Goal: Obtain resource: Download file/media

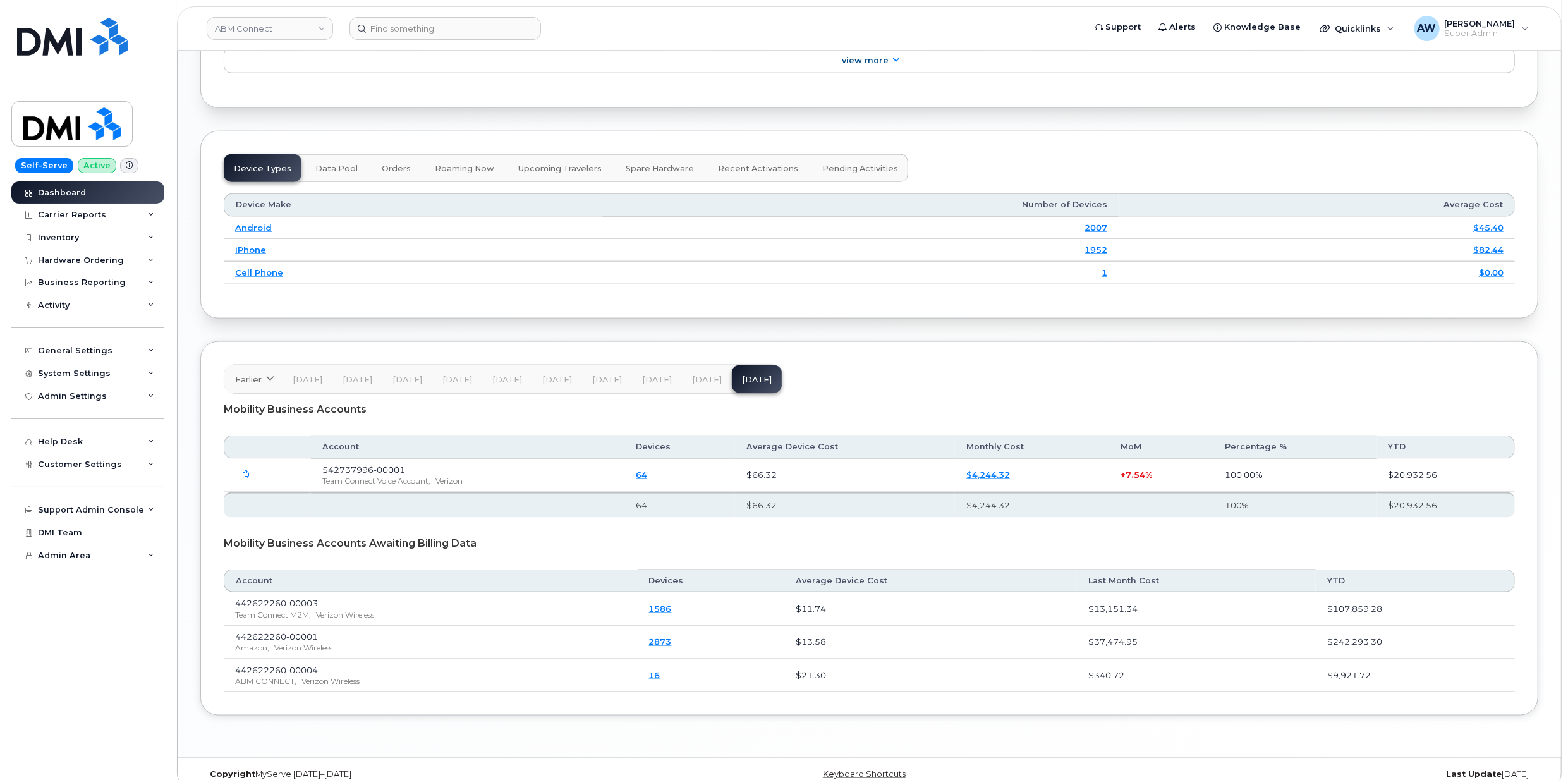
scroll to position [1533, 0]
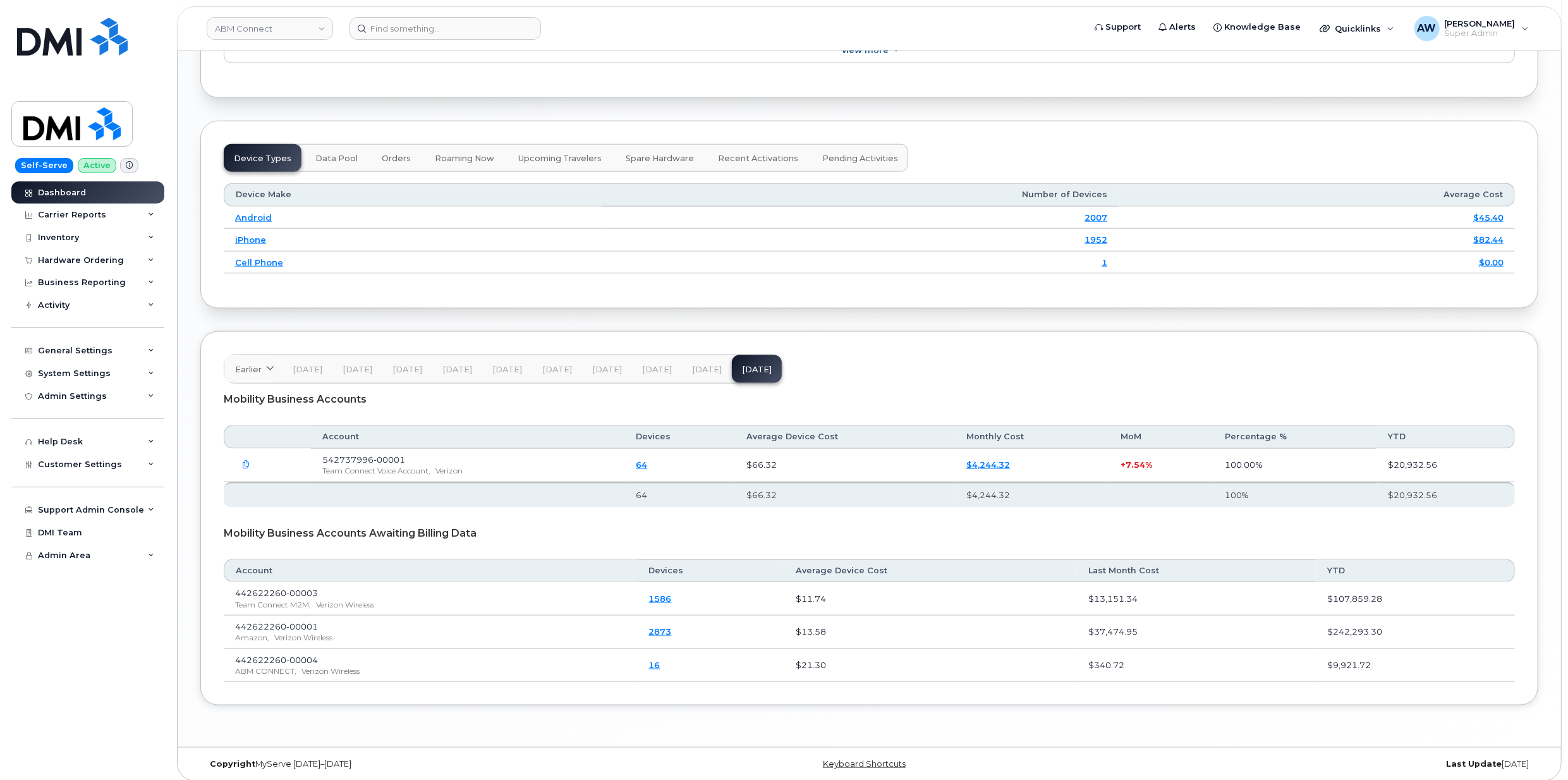
click at [708, 364] on span "[DATE]" at bounding box center [707, 370] width 30 height 10
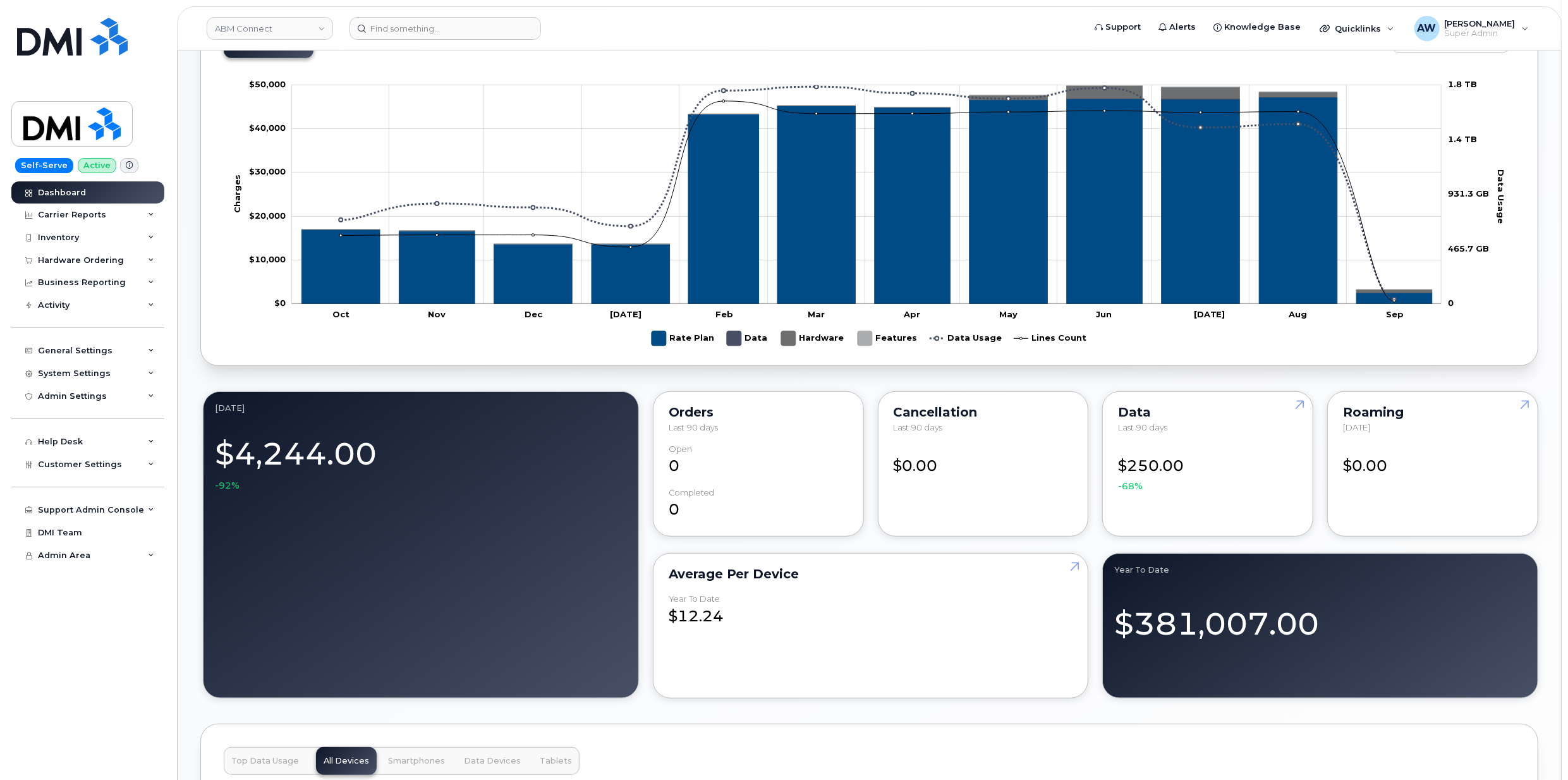
scroll to position [615, 0]
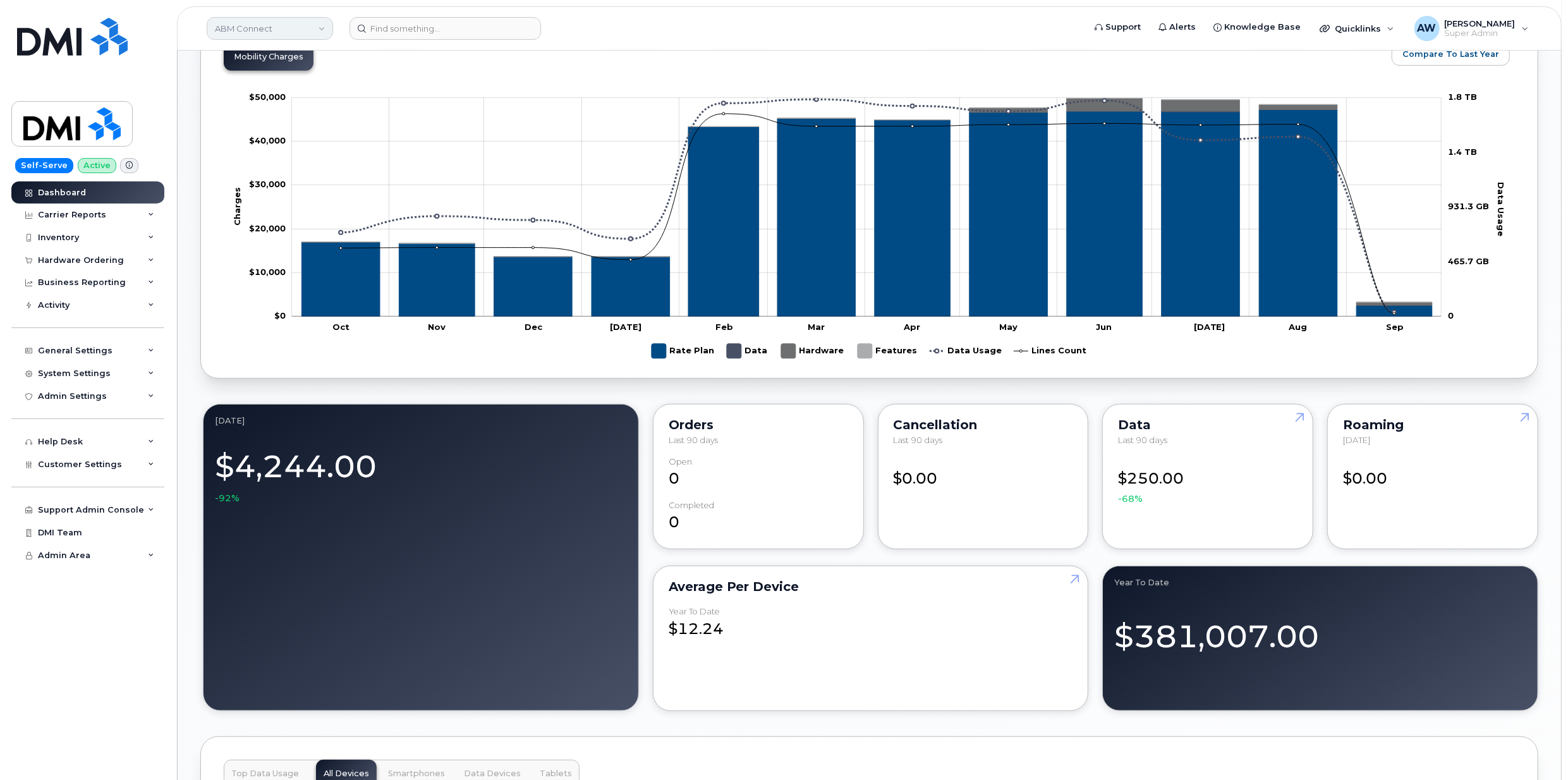
click at [271, 38] on link "ABM Connect" at bounding box center [270, 28] width 126 height 23
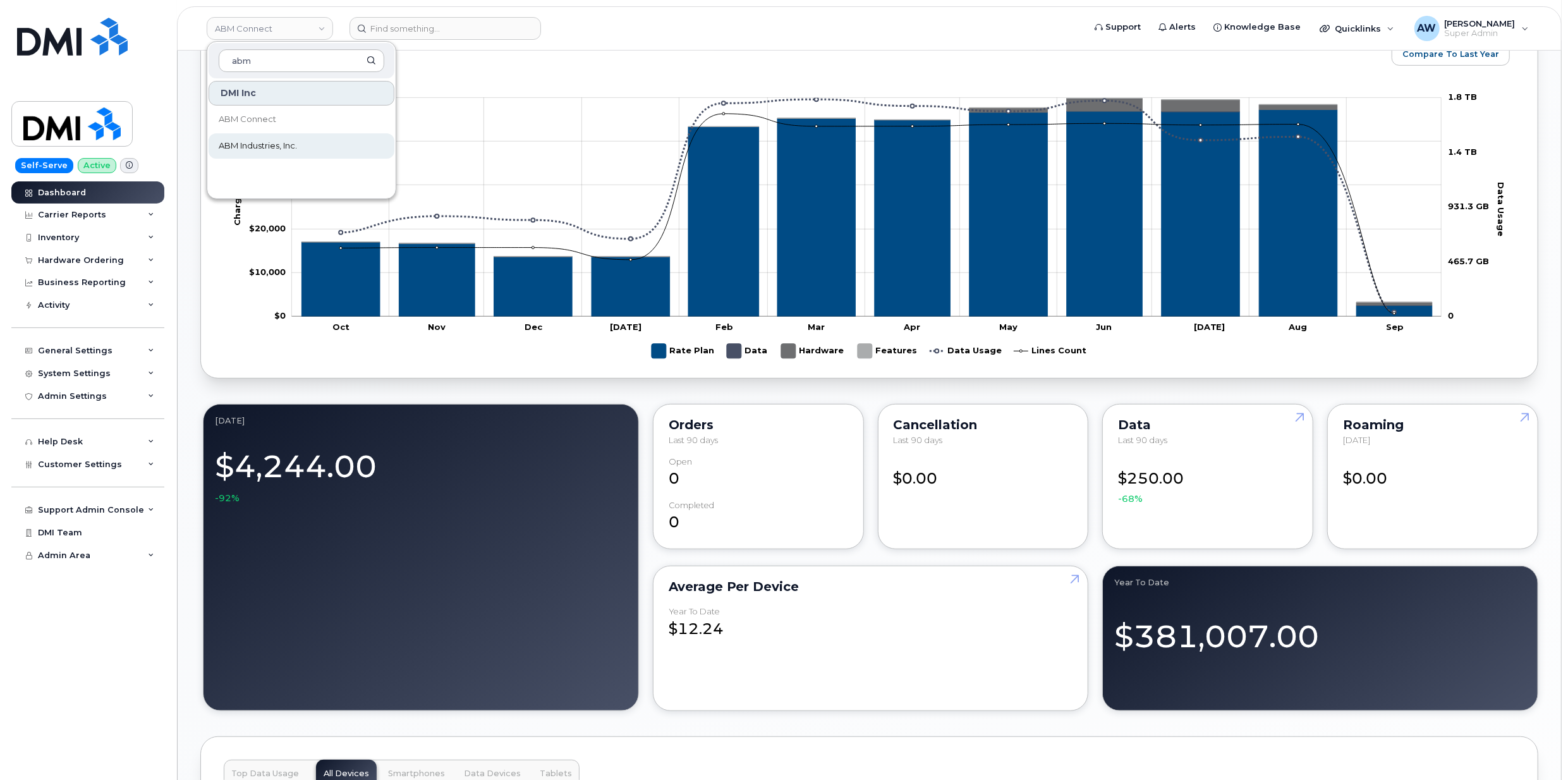
type input "abm"
click at [283, 147] on span "ABM Industries, Inc." at bounding box center [258, 146] width 79 height 12
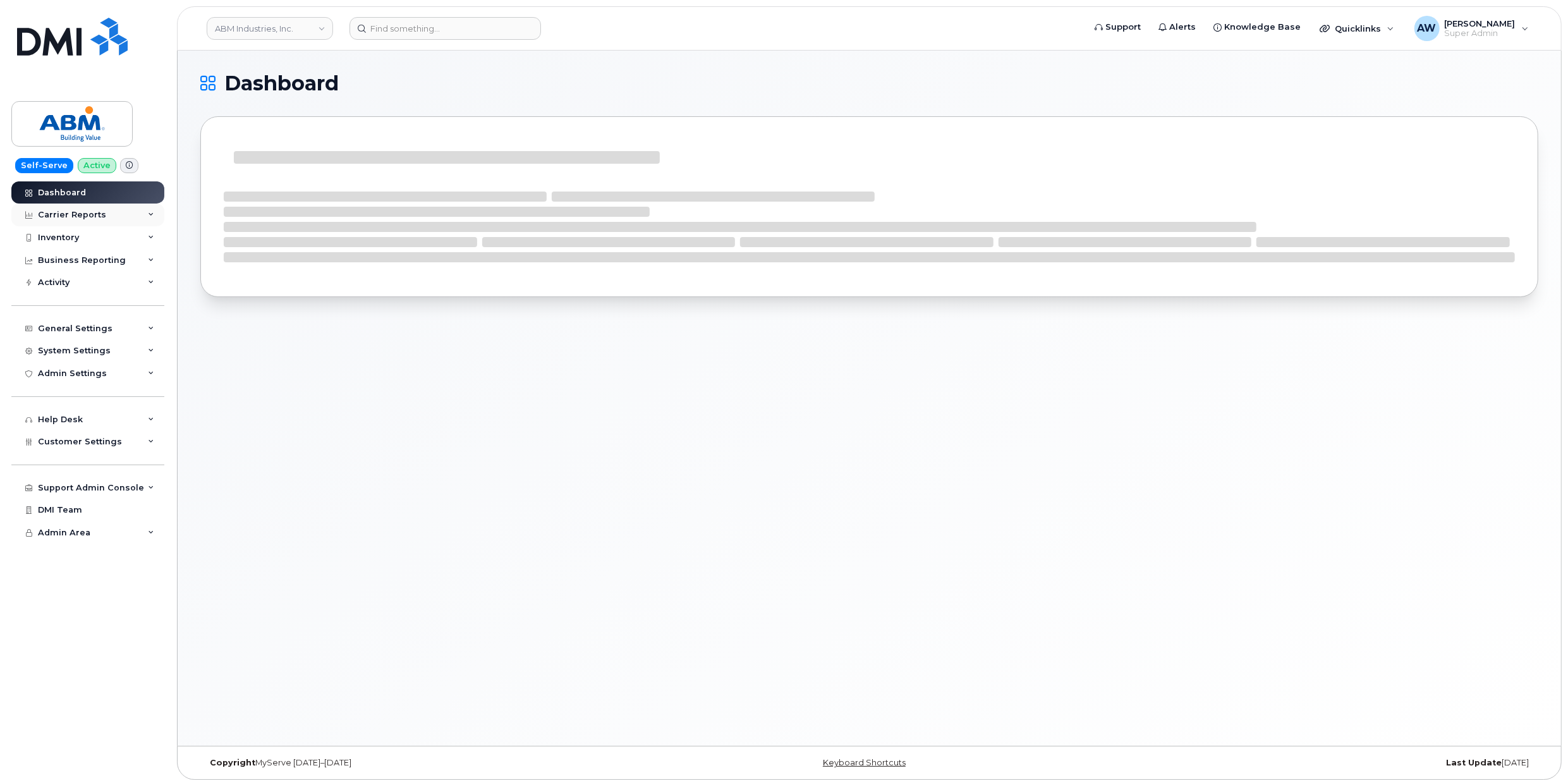
click at [152, 212] on icon at bounding box center [151, 215] width 7 height 7
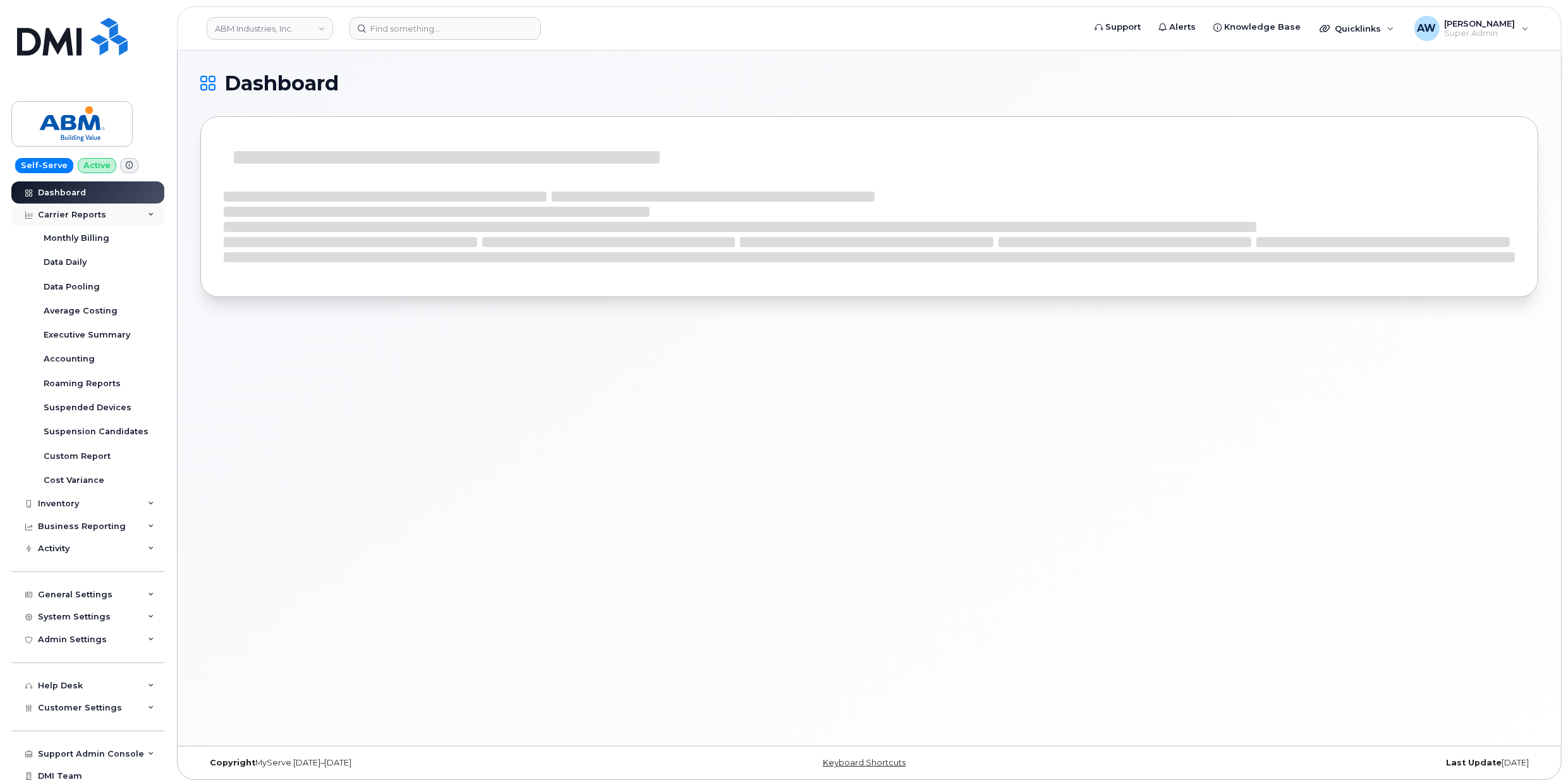
click at [146, 223] on div "Carrier Reports" at bounding box center [88, 214] width 153 height 23
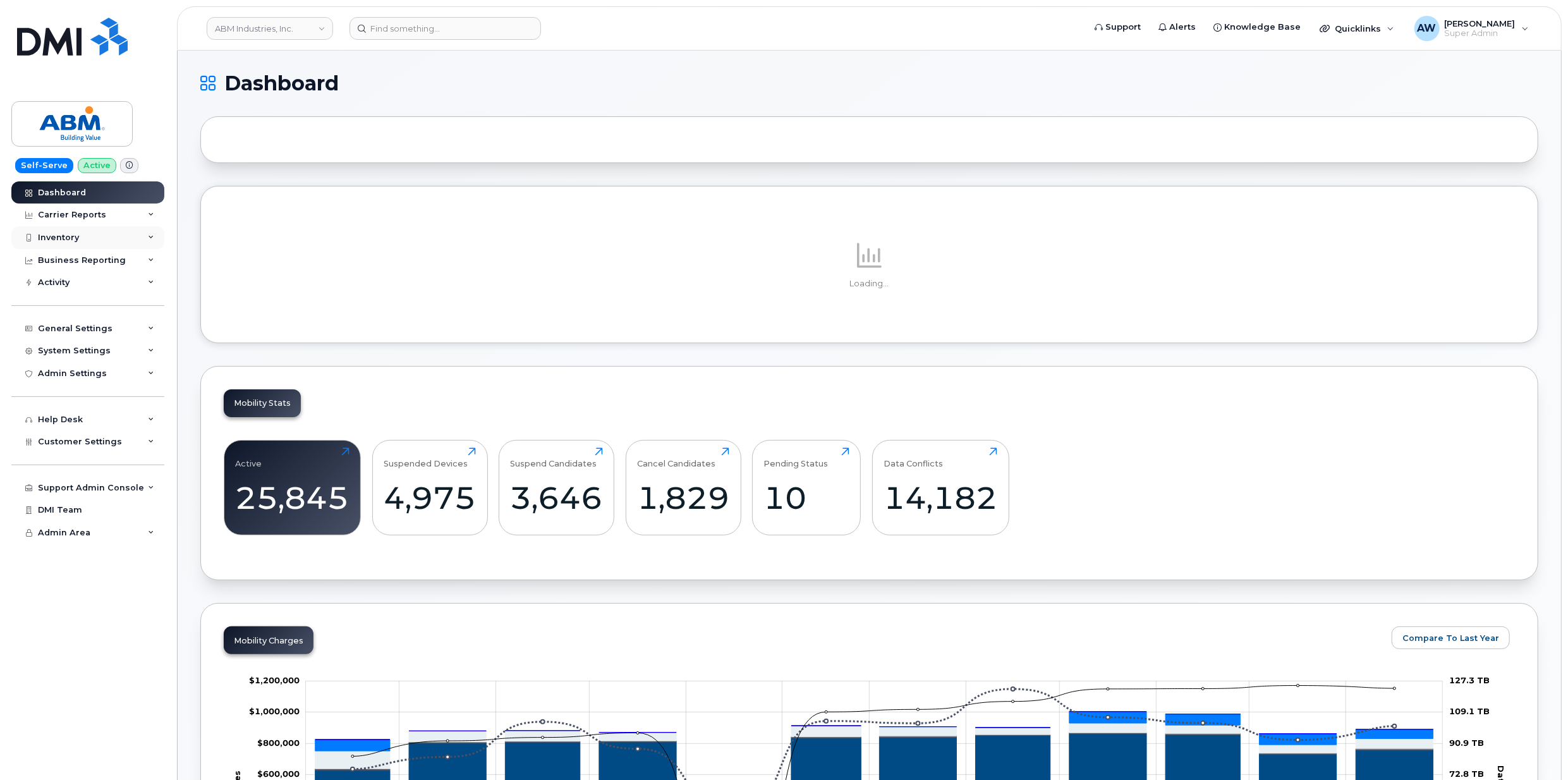
click at [145, 246] on div "Inventory" at bounding box center [88, 238] width 153 height 23
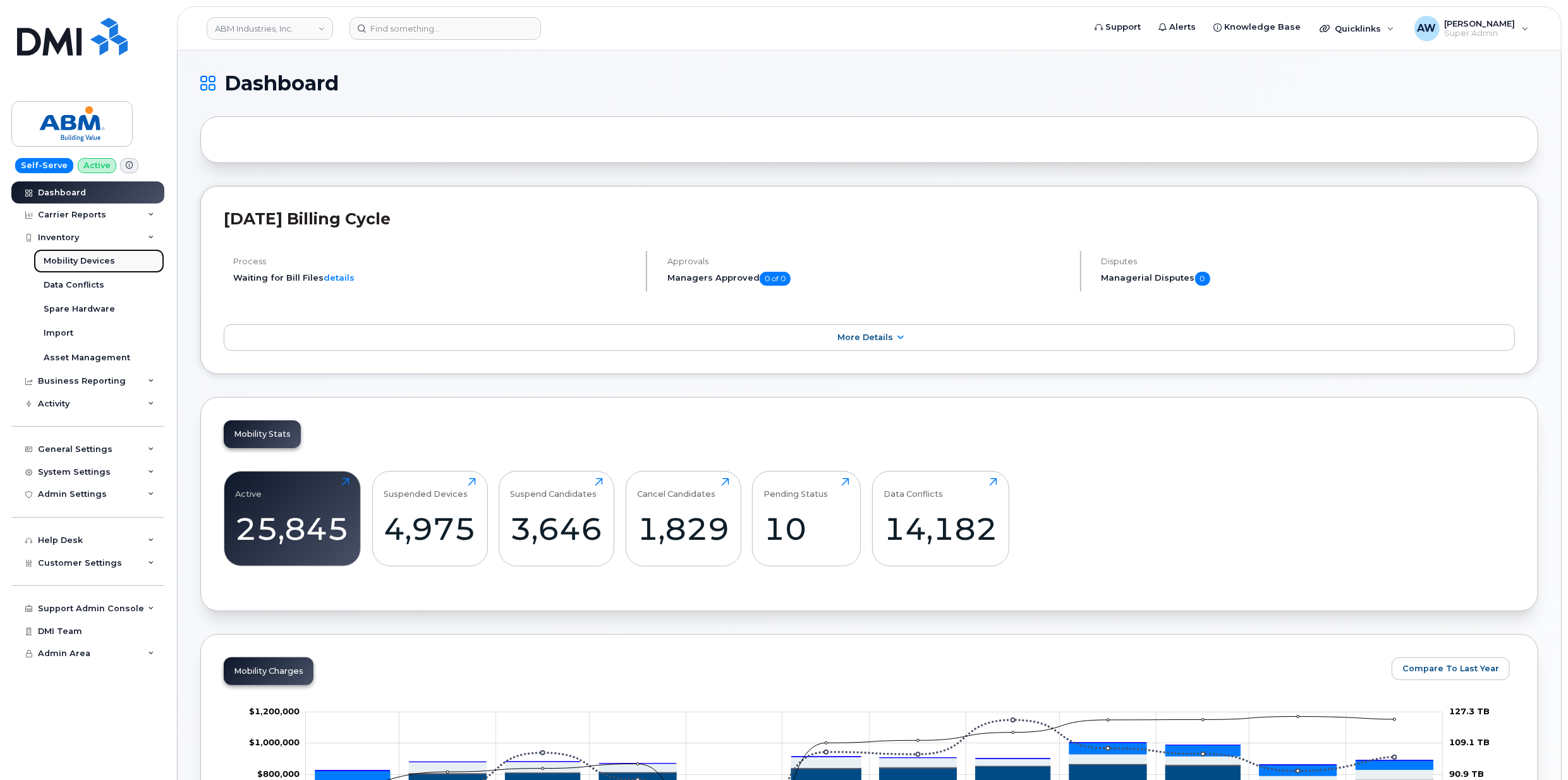
click at [132, 266] on link "Mobility Devices" at bounding box center [99, 261] width 131 height 24
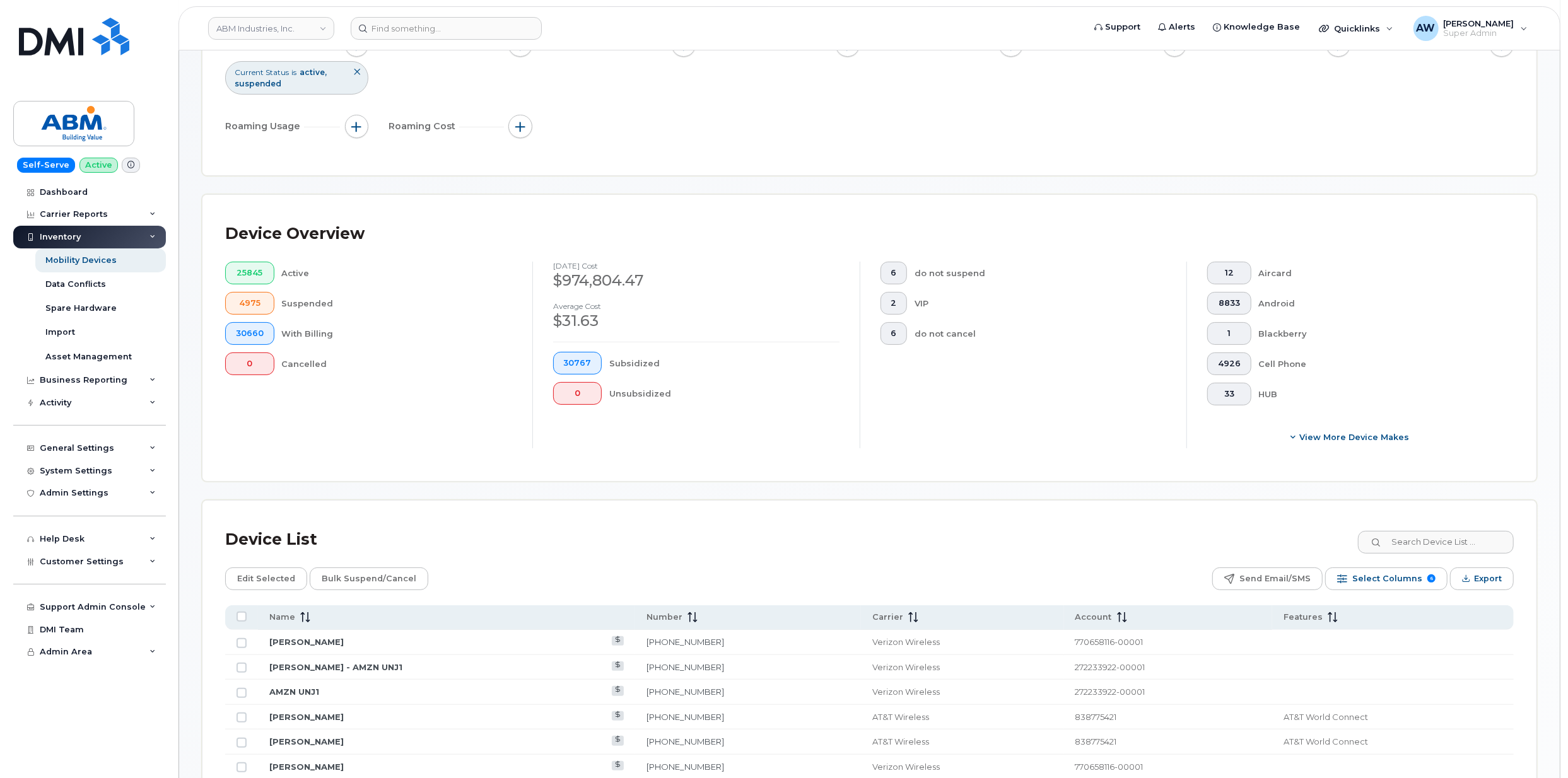
scroll to position [420, 0]
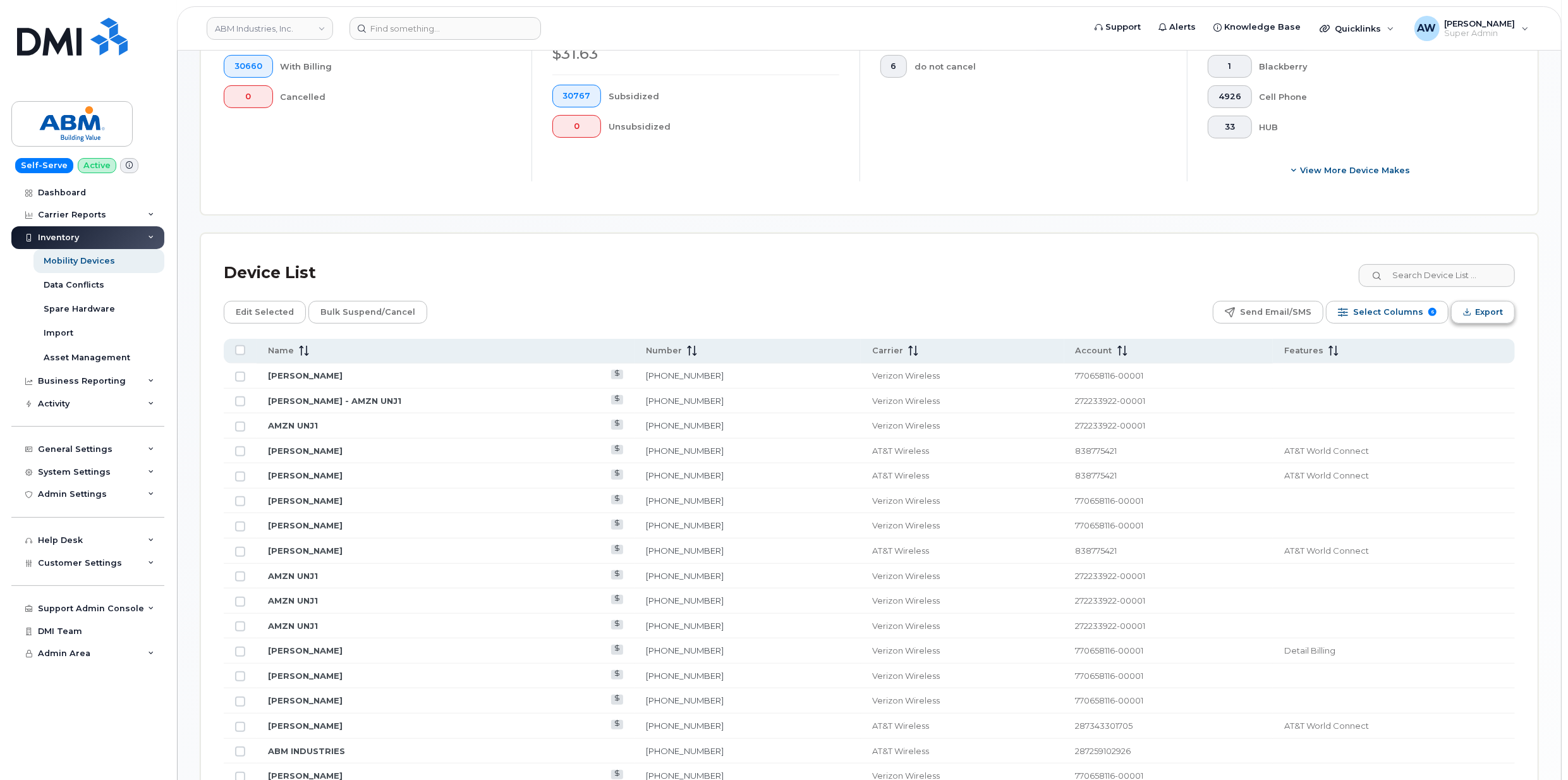
click at [1459, 307] on button "Export" at bounding box center [1483, 312] width 64 height 23
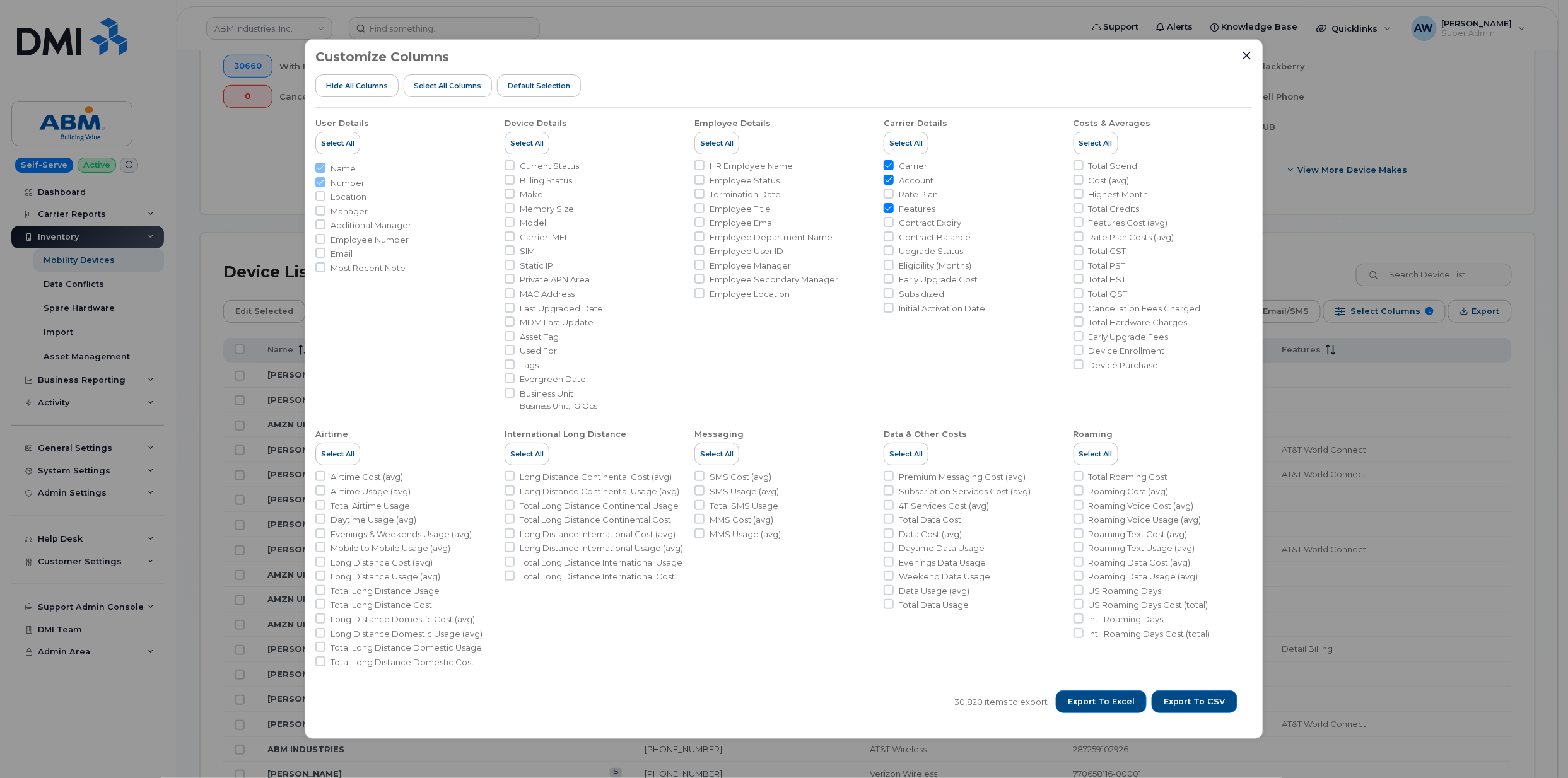
click at [561, 169] on span "Current Status" at bounding box center [550, 166] width 60 height 12
click at [515, 169] on input "Current Status" at bounding box center [510, 165] width 10 height 10
checkbox input "true"
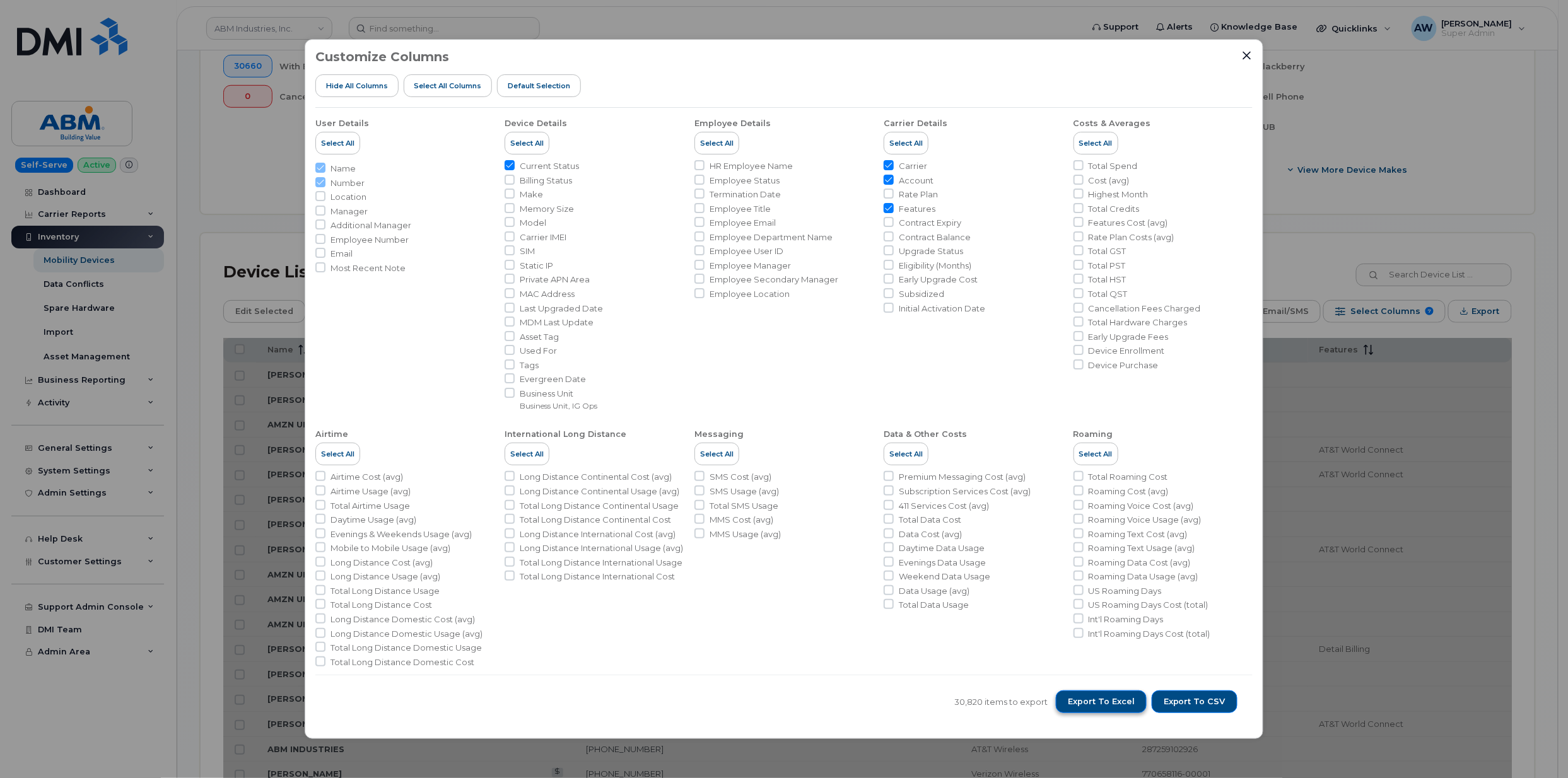
click at [1118, 702] on span "Export to Excel" at bounding box center [1102, 702] width 67 height 12
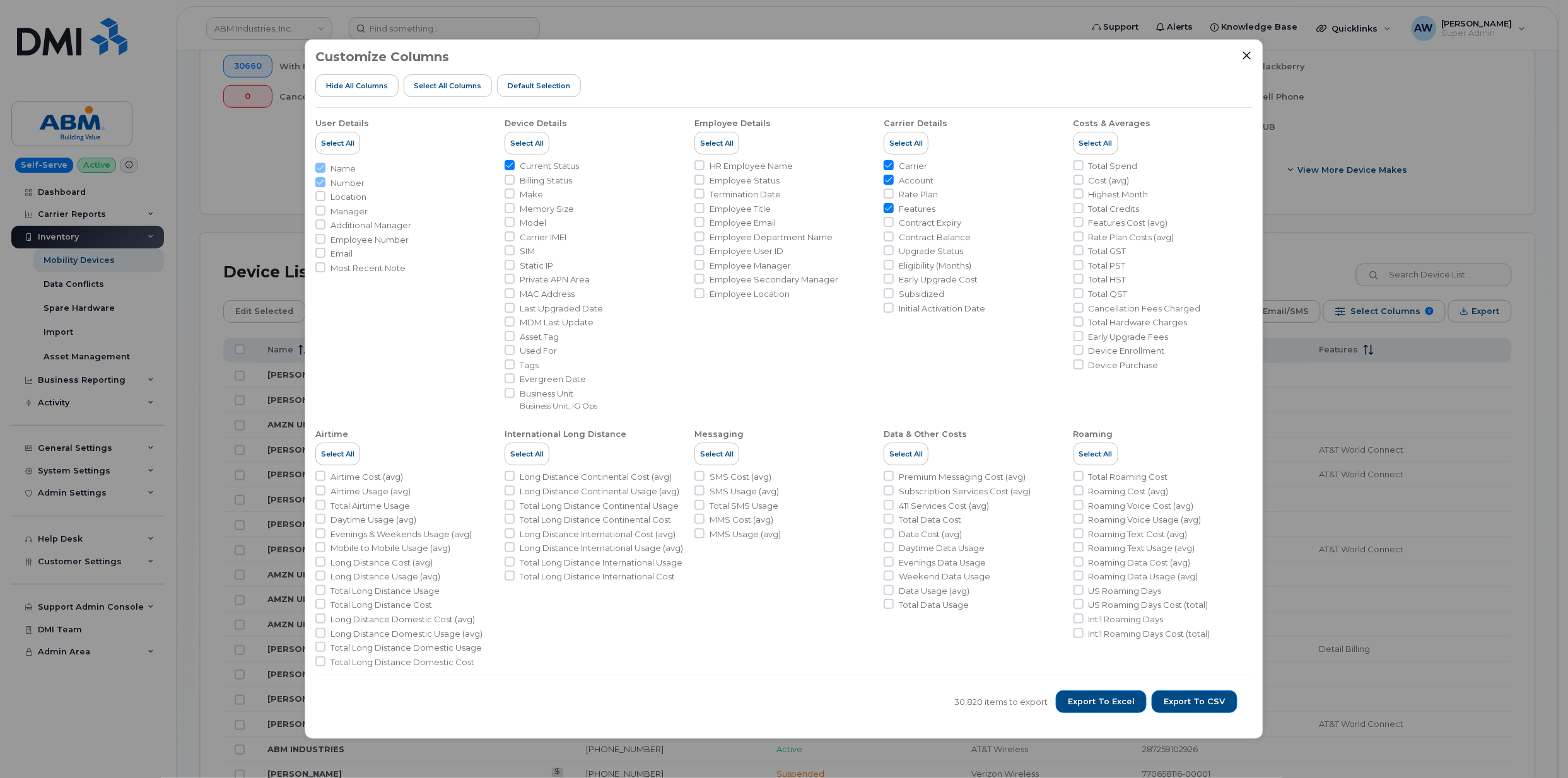
click at [927, 223] on span "Contract Expiry" at bounding box center [930, 222] width 63 height 12
click at [894, 223] on input "Contract Expiry" at bounding box center [889, 222] width 10 height 10
checkbox input "true"
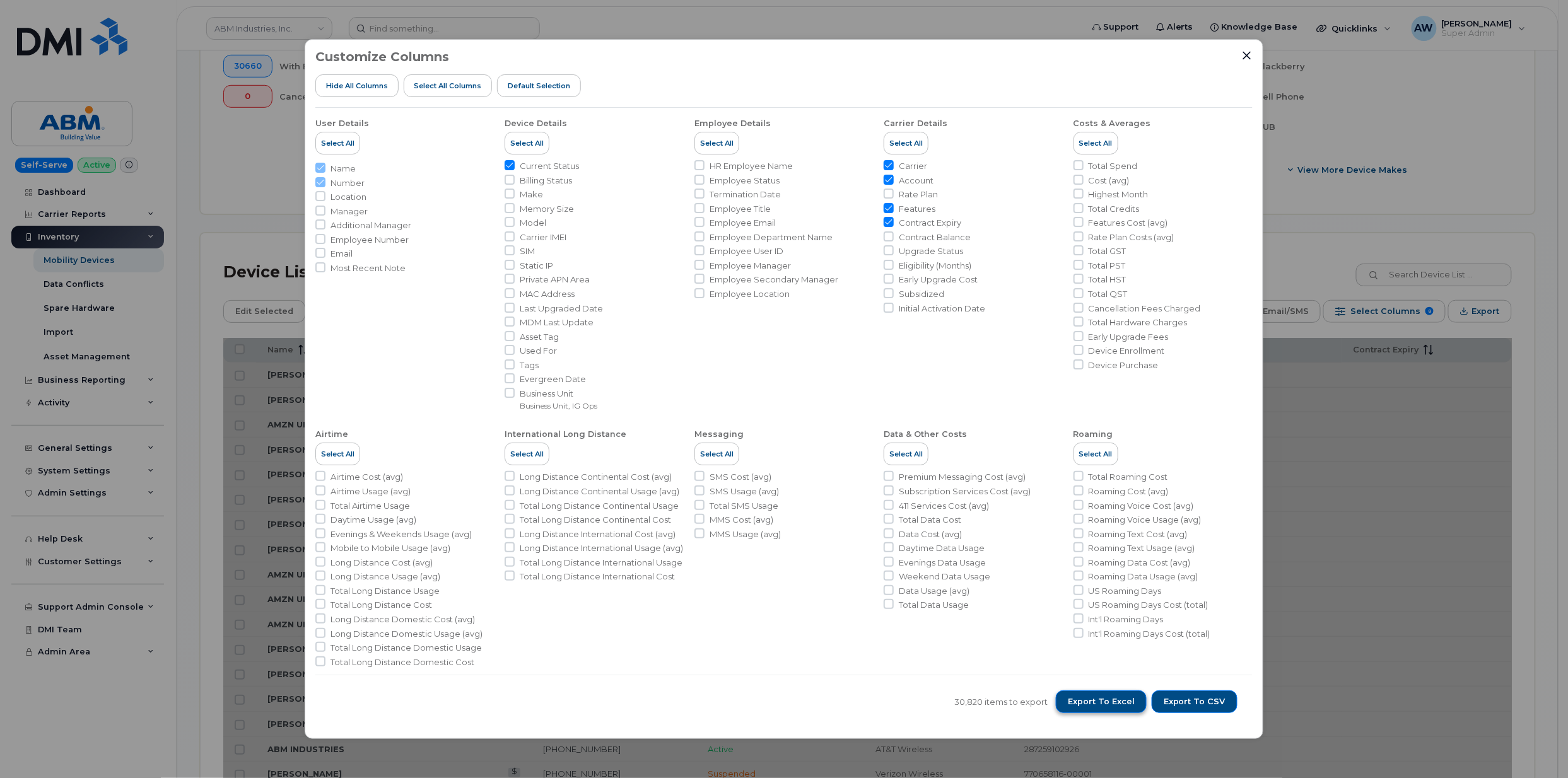
click at [1102, 709] on button "Export to Excel" at bounding box center [1101, 702] width 91 height 23
